Goal: Transaction & Acquisition: Purchase product/service

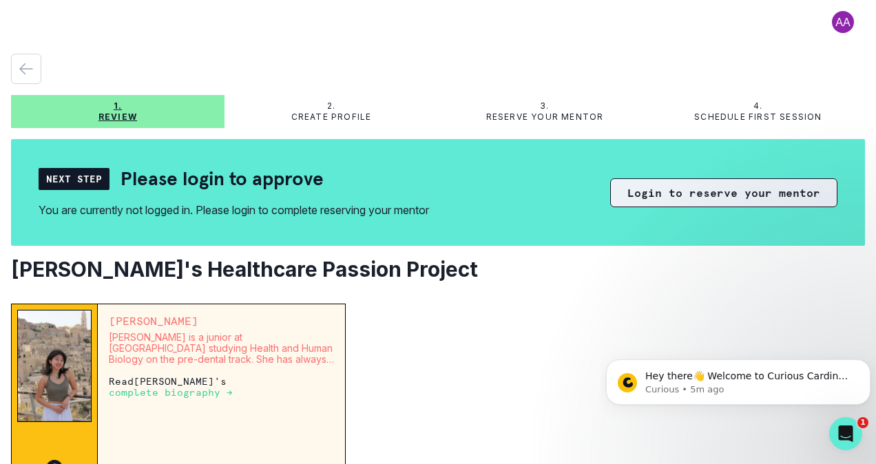
click at [703, 197] on button "Login to reserve your mentor" at bounding box center [723, 192] width 227 height 29
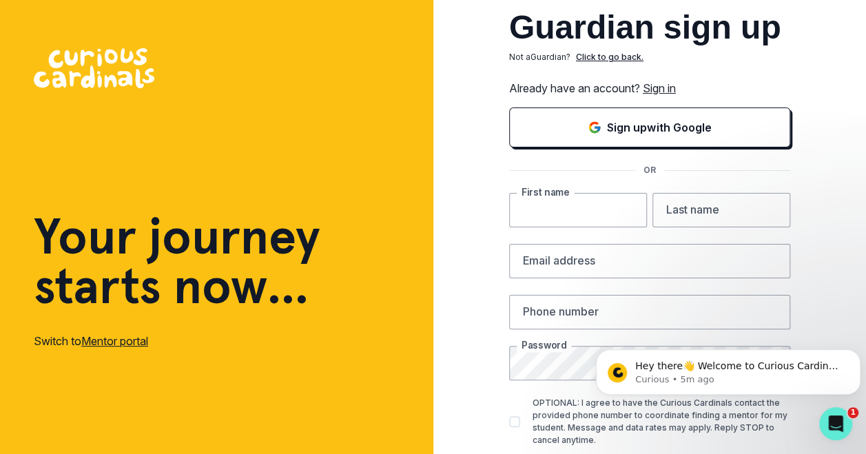
click at [616, 207] on input "text" at bounding box center [578, 210] width 138 height 34
type input "Shanaya"
type input "[PERSON_NAME]"
type input "[EMAIL_ADDRESS][DOMAIN_NAME]"
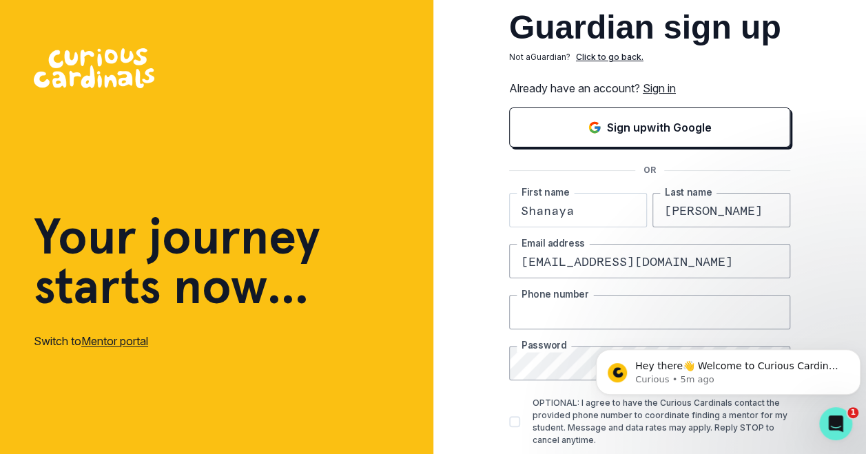
type input "8042449107"
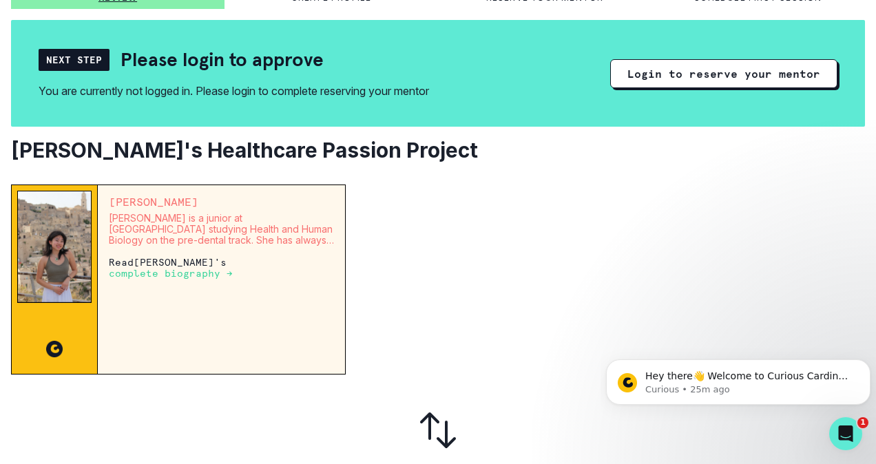
scroll to position [121, 0]
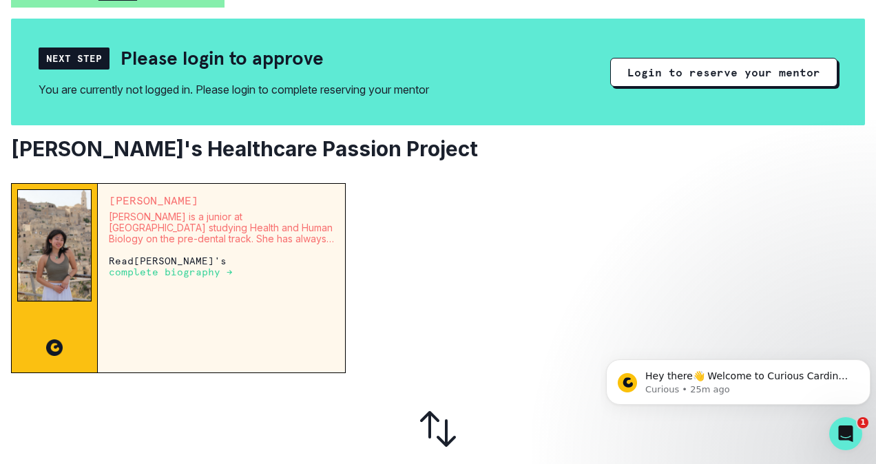
click at [164, 276] on p "complete biography →" at bounding box center [171, 272] width 124 height 11
click at [214, 270] on p "complete biography →" at bounding box center [171, 272] width 124 height 11
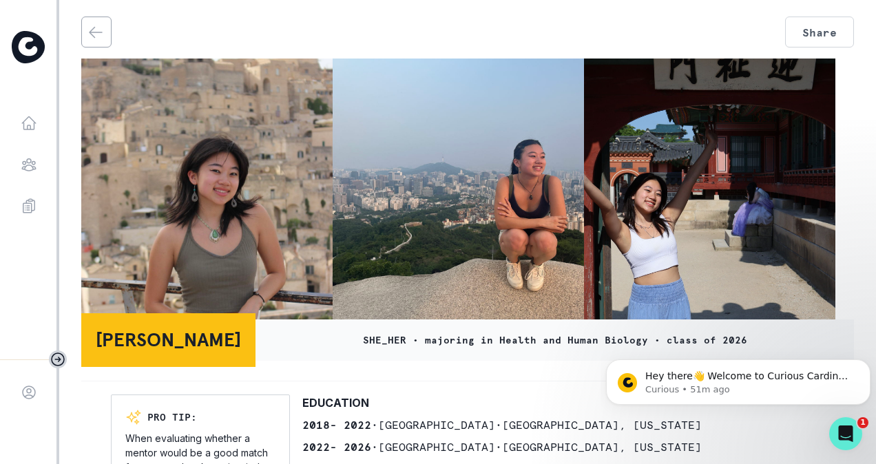
click at [84, 26] on button "back" at bounding box center [96, 32] width 28 height 30
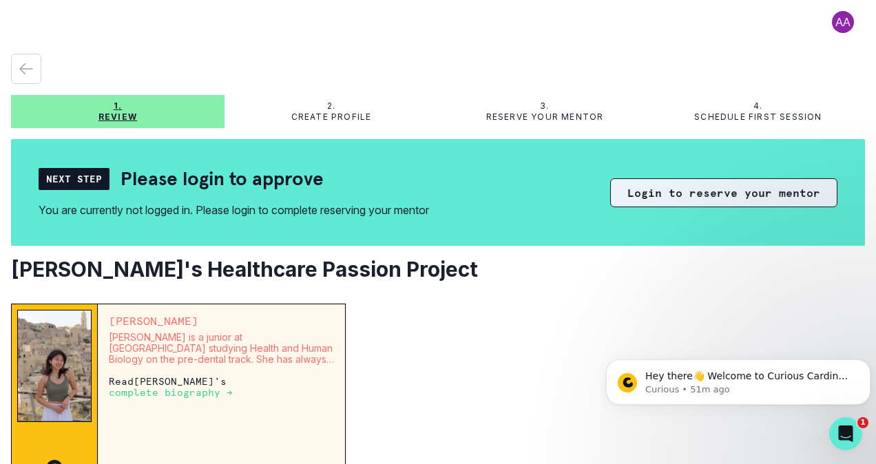
click at [741, 189] on button "Login to reserve your mentor" at bounding box center [723, 192] width 227 height 29
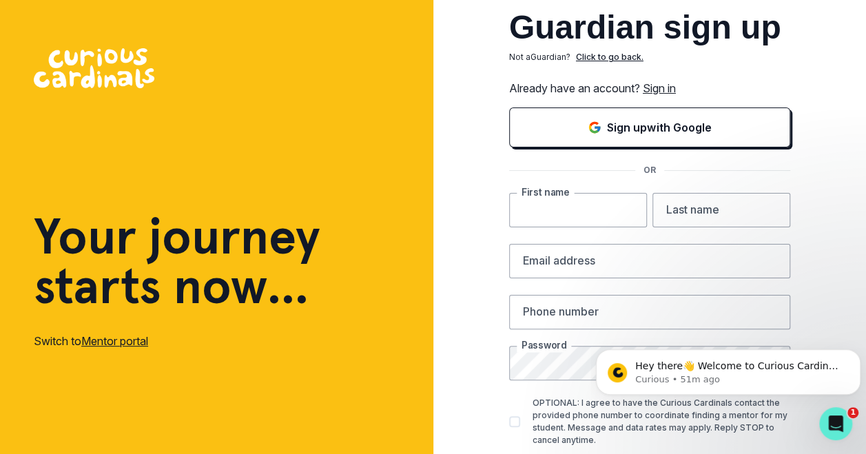
click at [568, 211] on input "text" at bounding box center [578, 210] width 138 height 34
type input "Shanaya"
type input "[PERSON_NAME]"
type input "[EMAIL_ADDRESS][DOMAIN_NAME]"
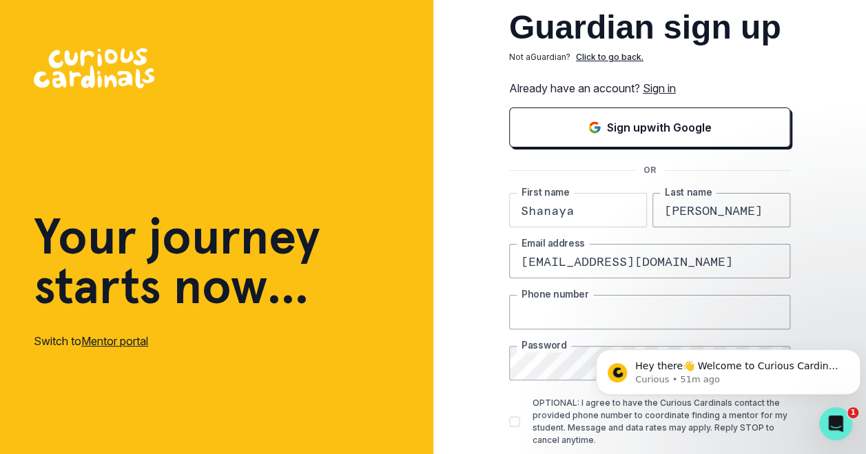
type input "8042449107"
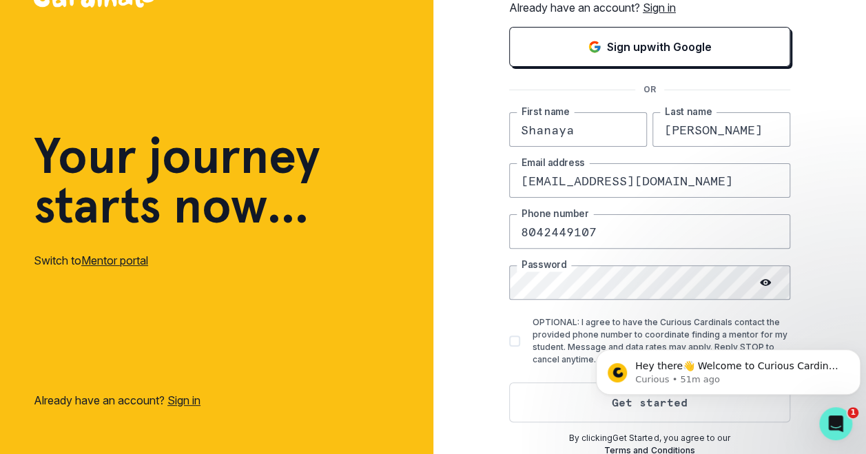
click at [532, 340] on label "OPTIONAL: I agree to have the Curious Cardinals contact the provided phone numb…" at bounding box center [649, 341] width 281 height 50
click at [509, 341] on input "OPTIONAL: I agree to have the Curious Cardinals contact the provided phone numb…" at bounding box center [508, 341] width 1 height 1
checkbox input "true"
click at [559, 409] on button "Get started" at bounding box center [649, 402] width 281 height 40
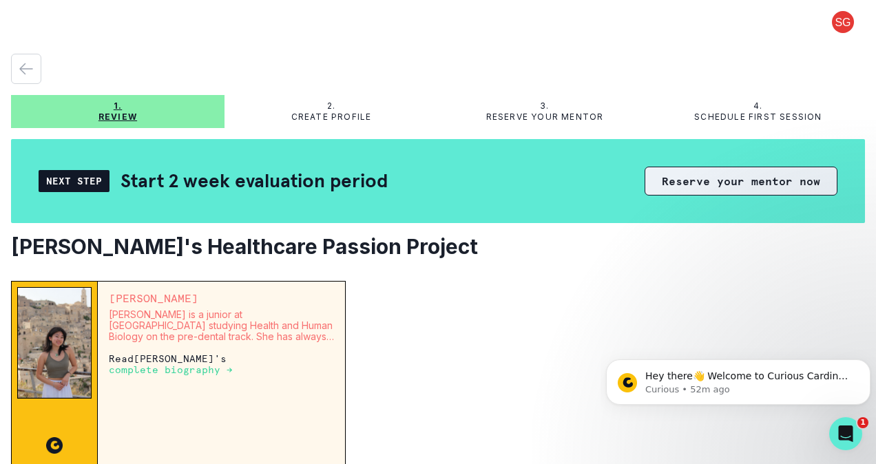
click at [705, 182] on button "Reserve your mentor now" at bounding box center [741, 181] width 193 height 29
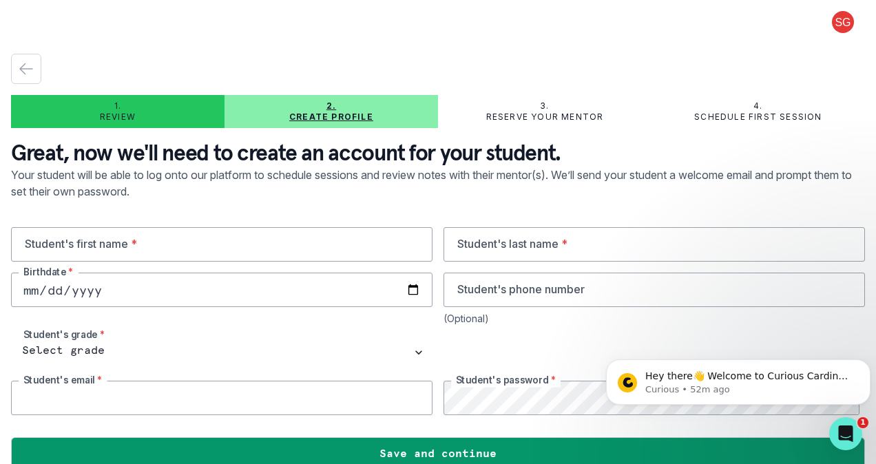
type input "[EMAIL_ADDRESS][DOMAIN_NAME]"
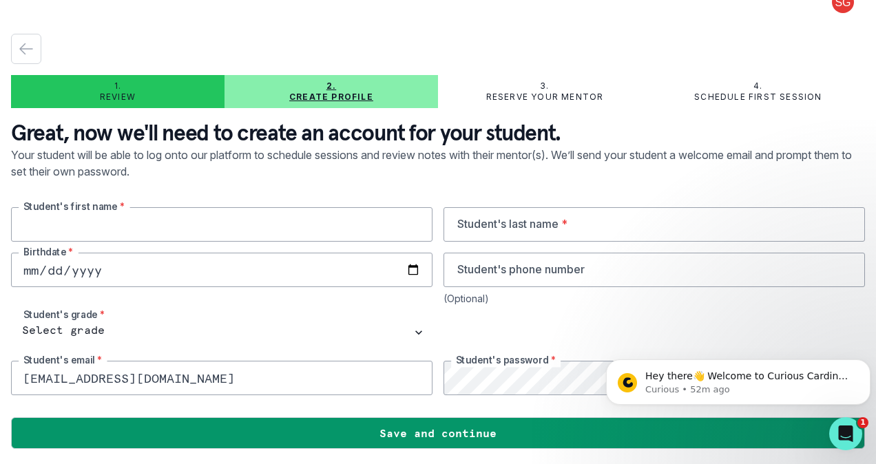
click at [312, 224] on input "text" at bounding box center [222, 224] width 422 height 34
type input "Shanaya"
type input "228"
drag, startPoint x: 493, startPoint y: 274, endPoint x: 340, endPoint y: 245, distance: 155.8
click at [340, 245] on div "Shanaya Student's first name * Student's last name * Birthdate * 228 Student's …" at bounding box center [438, 301] width 854 height 188
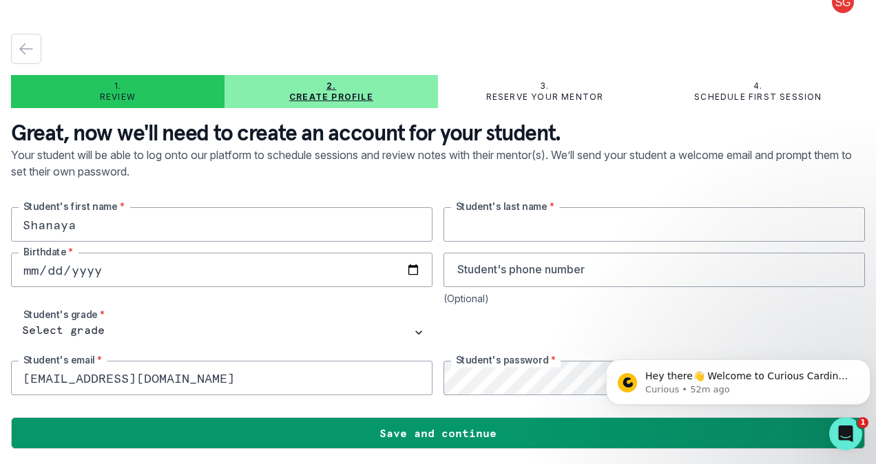
click at [474, 227] on input "text" at bounding box center [655, 224] width 422 height 34
type input "[PERSON_NAME]"
click at [343, 271] on input "date" at bounding box center [222, 270] width 422 height 34
type input "2011-01-17"
click at [552, 281] on input "tel" at bounding box center [655, 270] width 422 height 34
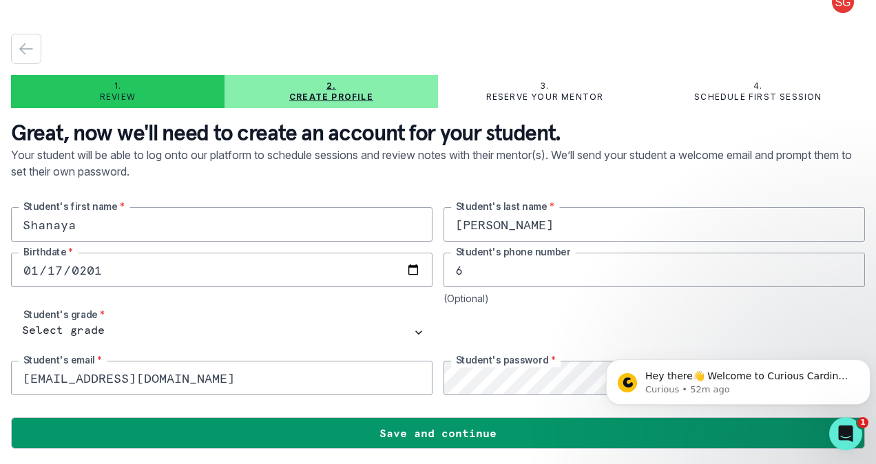
type input "6027259863"
click at [862, 358] on button "Dismiss notification" at bounding box center [867, 364] width 18 height 18
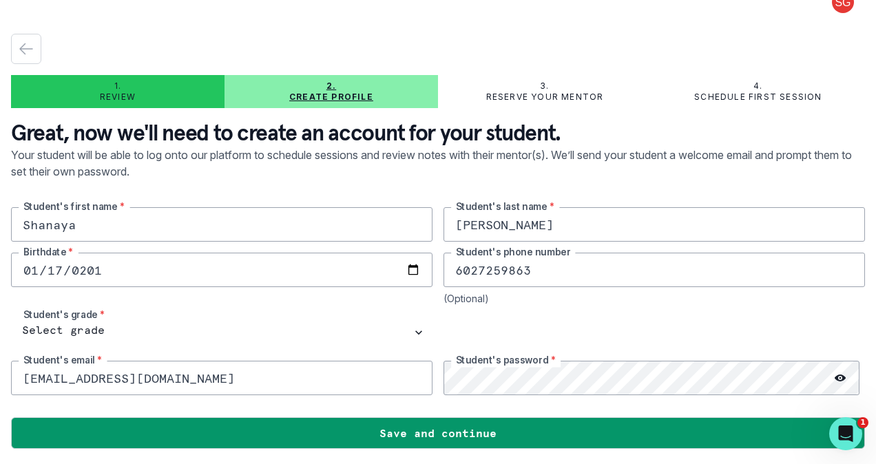
click at [835, 373] on icon at bounding box center [840, 378] width 11 height 11
click at [835, 375] on icon at bounding box center [840, 378] width 11 height 11
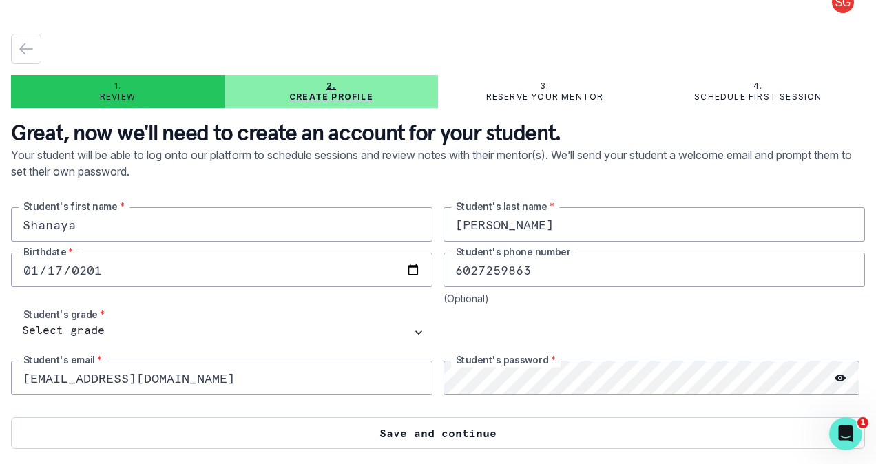
click at [575, 435] on button "Save and continue" at bounding box center [438, 433] width 854 height 32
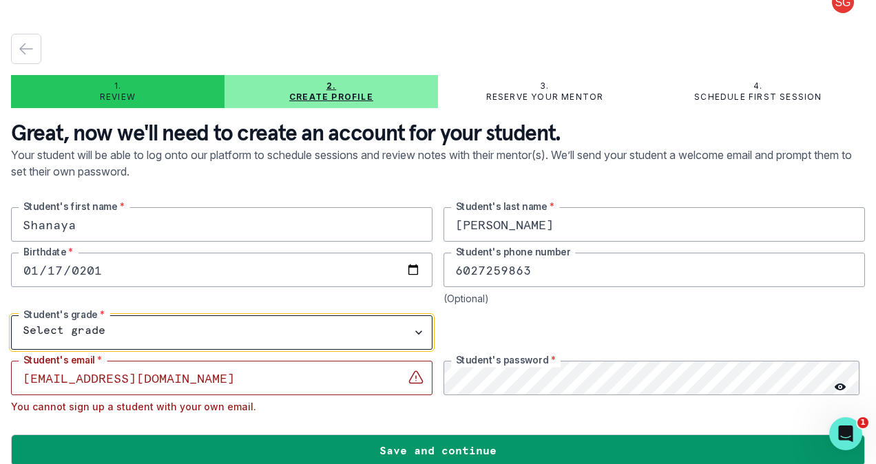
click at [229, 333] on select "Select grade 1st Grade 2nd Grade 3rd Grade 4th Grade 5th Grade 6th Grade 7th Gr…" at bounding box center [222, 333] width 422 height 34
select select "9th Grade"
click at [11, 316] on select "Select grade 1st Grade 2nd Grade 3rd Grade 4th Grade 5th Grade 6th Grade 7th Gr…" at bounding box center [222, 333] width 422 height 34
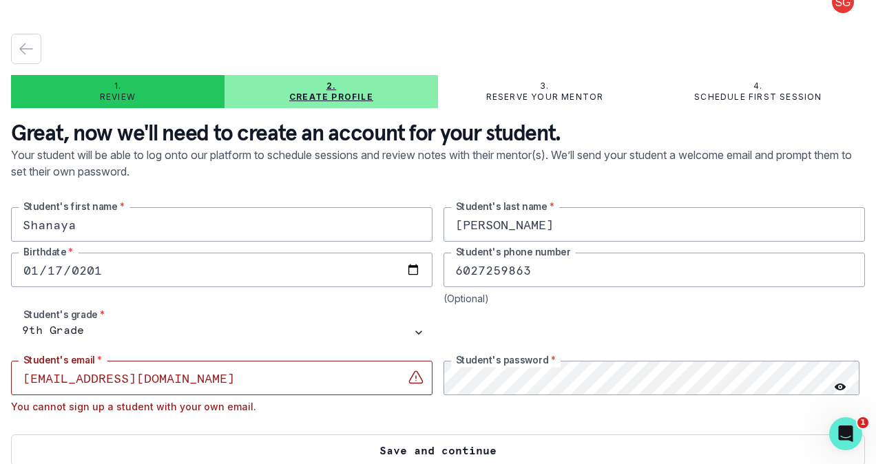
click at [280, 452] on button "Save and continue" at bounding box center [438, 451] width 854 height 32
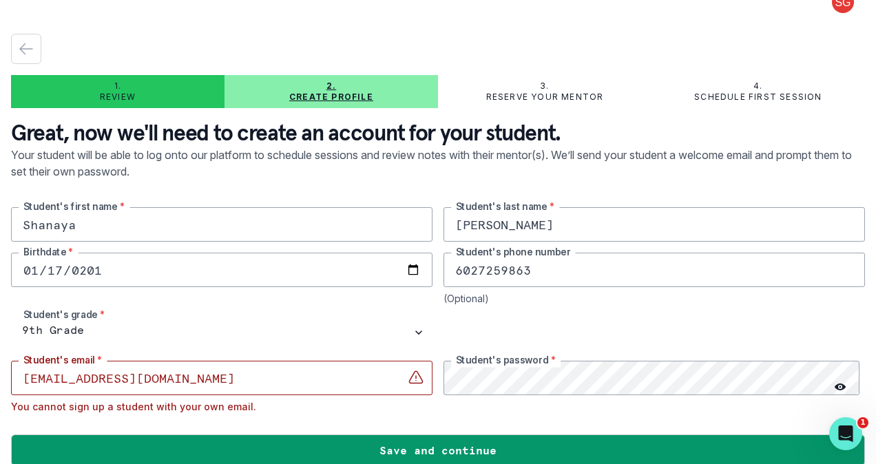
drag, startPoint x: 234, startPoint y: 373, endPoint x: -3, endPoint y: 372, distance: 236.3
click at [0, 372] on html "1. Review 2. Create profile 3. Reserve your mentor 4. Schedule first session Gr…" at bounding box center [438, 232] width 876 height 464
type input "shal.patade@gmail.com"
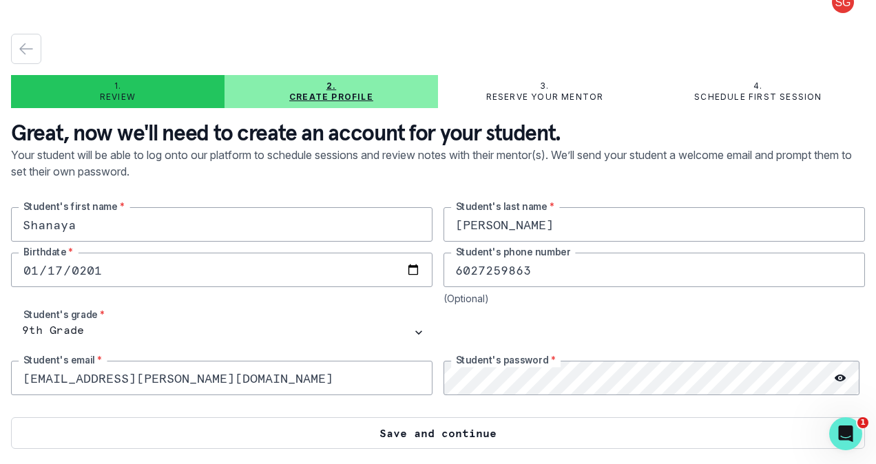
click at [418, 428] on button "Save and continue" at bounding box center [438, 433] width 854 height 32
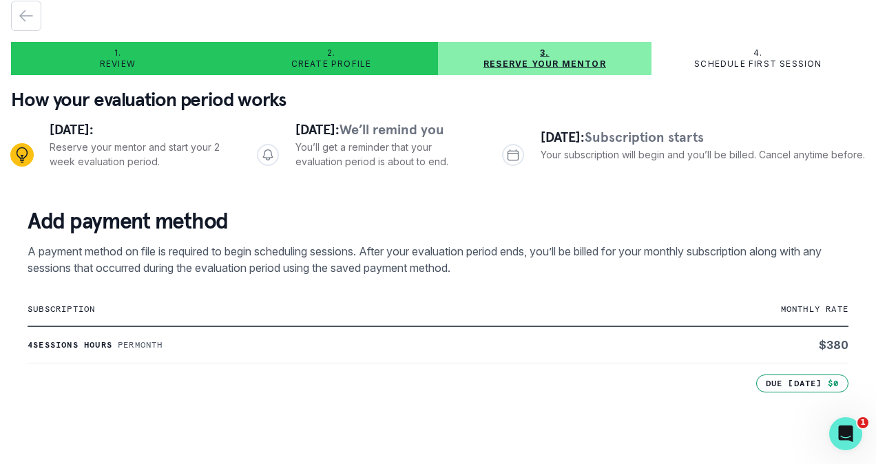
scroll to position [37, 0]
